Goal: Task Accomplishment & Management: Manage account settings

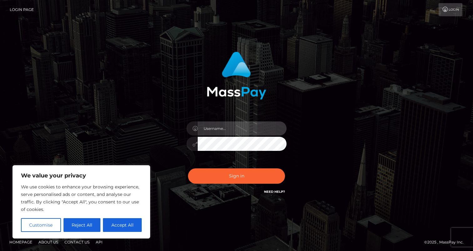
click at [212, 131] on input "text" at bounding box center [242, 128] width 89 height 14
click at [212, 131] on input "bXlsYWdpcmwyMDIwQGdtYWlsLmNvbQ==" at bounding box center [242, 128] width 89 height 14
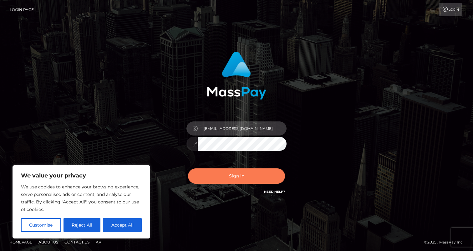
type input "Mylagirl202@gmail.com"
click at [237, 177] on button "Sign in" at bounding box center [236, 175] width 97 height 15
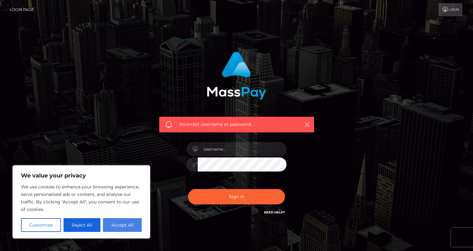
click at [126, 224] on button "Accept All" at bounding box center [122, 225] width 39 height 14
checkbox input "true"
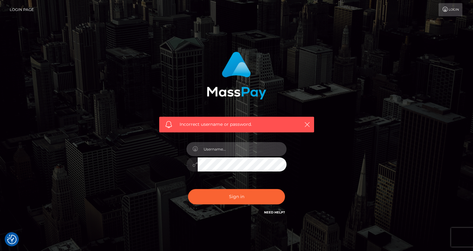
type input "bXlsYWdpcmwyMDIwQGdtYWlsLmNvbQ=="
click at [196, 148] on icon at bounding box center [195, 149] width 5 height 5
click at [270, 211] on link "Need Help?" at bounding box center [274, 212] width 21 height 4
click at [311, 122] on div "Incorrect username or password." at bounding box center [236, 125] width 155 height 16
click at [450, 7] on link "Login" at bounding box center [451, 9] width 24 height 13
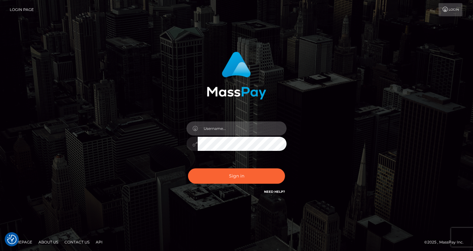
checkbox input "true"
type input "bXlsYWdpcmwyMDIwQGdtYWlsLmNvbQ=="
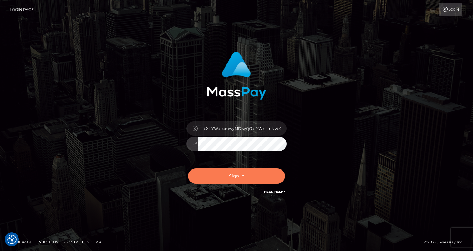
click at [218, 182] on button "Sign in" at bounding box center [236, 175] width 97 height 15
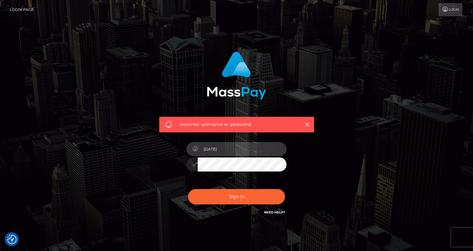
click at [244, 147] on input "[DATE]" at bounding box center [242, 149] width 89 height 14
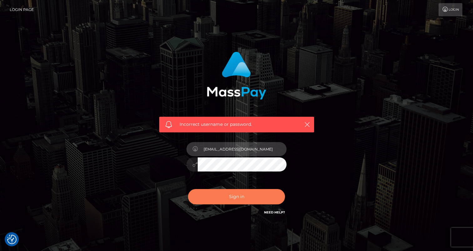
type input "[EMAIL_ADDRESS][DOMAIN_NAME]"
click at [226, 197] on button "Sign in" at bounding box center [236, 196] width 97 height 15
